Goal: Find specific page/section: Find specific page/section

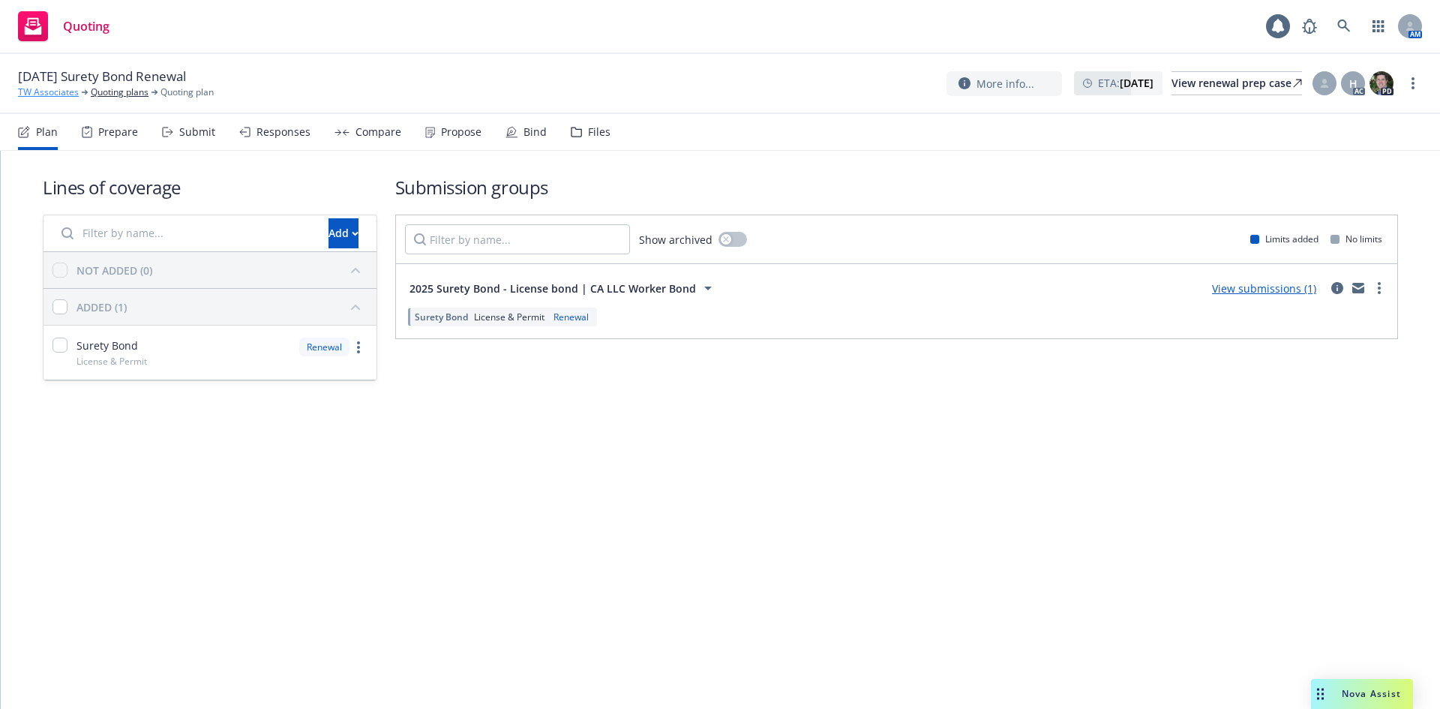
click at [70, 95] on link "TW Associates" at bounding box center [48, 91] width 61 height 13
